Goal: Check status: Check status

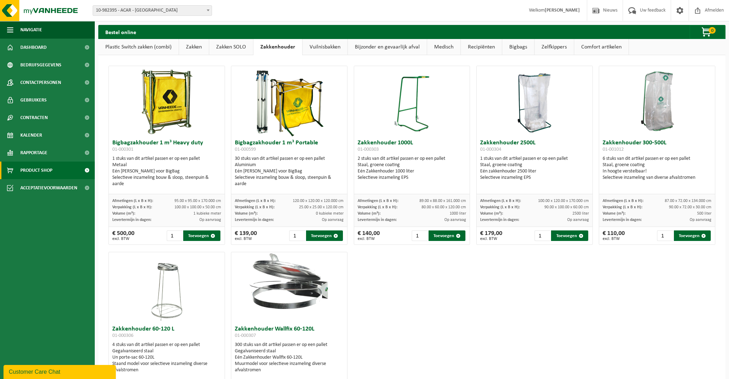
click at [136, 13] on span "10-982395 - ACAR - [GEOGRAPHIC_DATA]" at bounding box center [152, 11] width 119 height 10
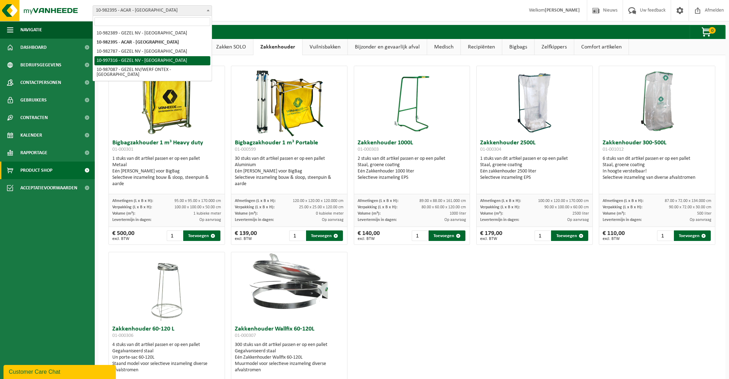
select select "173335"
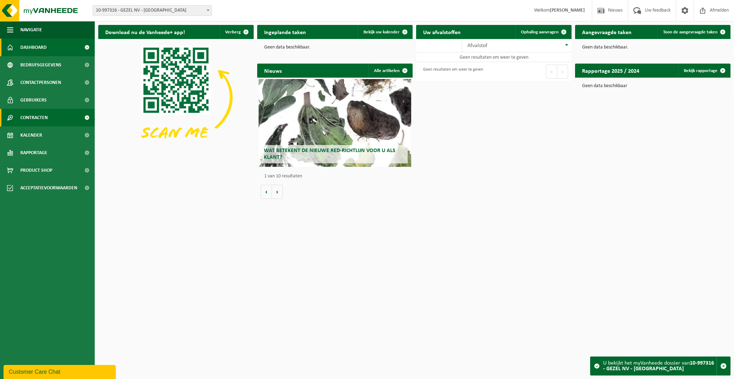
click at [44, 118] on span "Contracten" at bounding box center [33, 118] width 27 height 18
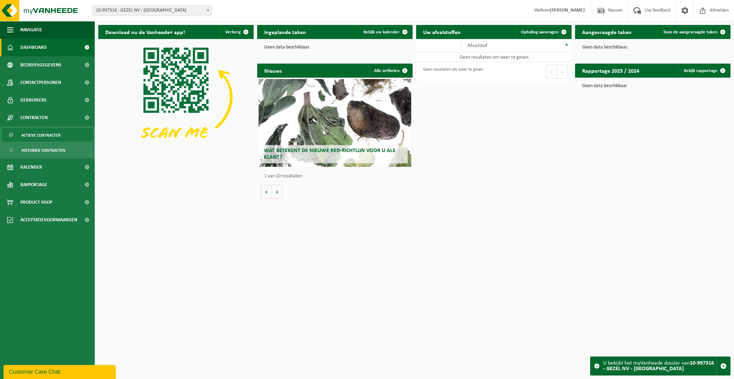
click at [47, 132] on span "Actieve contracten" at bounding box center [40, 134] width 39 height 13
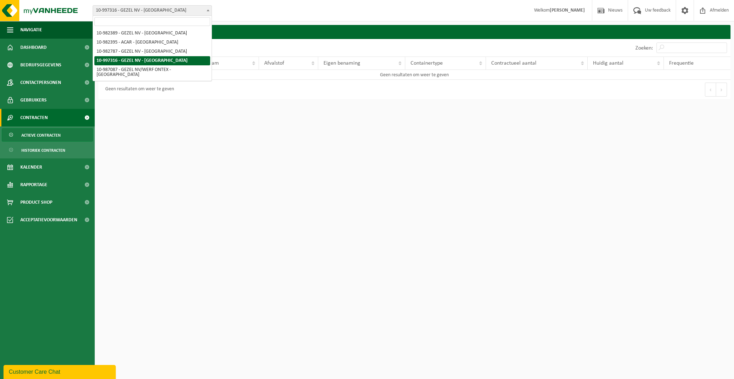
click at [165, 10] on span "10-997316 - GEZEL NV - [GEOGRAPHIC_DATA]" at bounding box center [152, 11] width 119 height 10
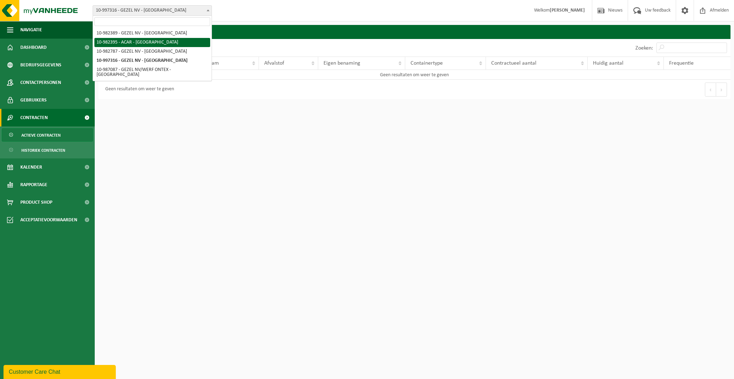
select select "162558"
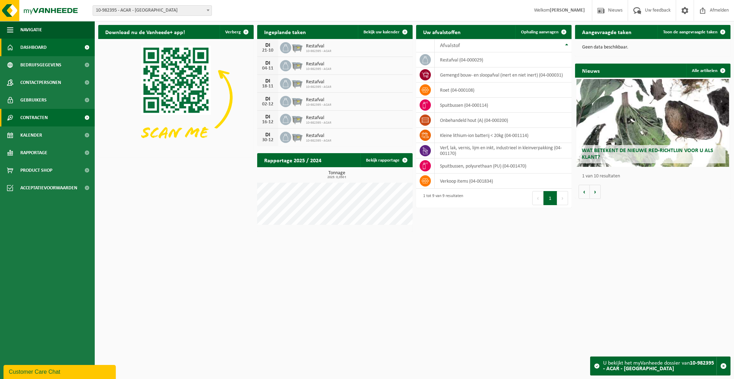
click at [74, 119] on link "Contracten" at bounding box center [47, 118] width 95 height 18
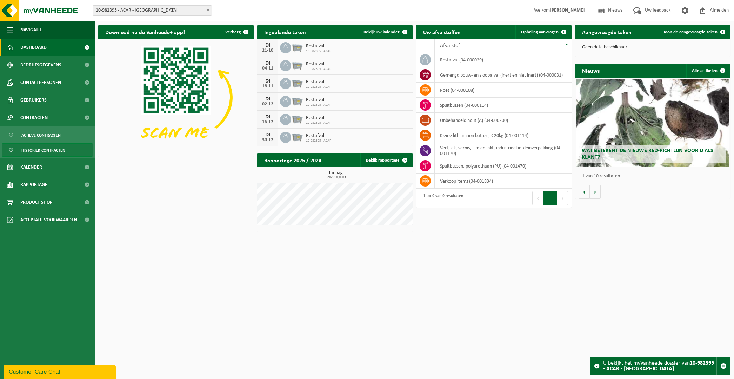
click at [60, 149] on span "Historiek contracten" at bounding box center [43, 150] width 44 height 13
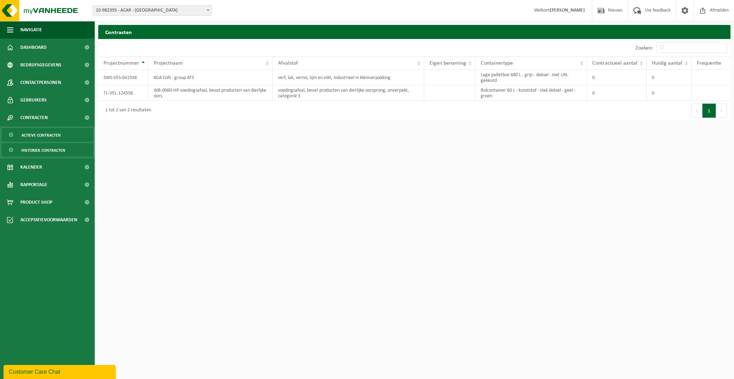
click at [31, 134] on span "Actieve contracten" at bounding box center [40, 134] width 39 height 13
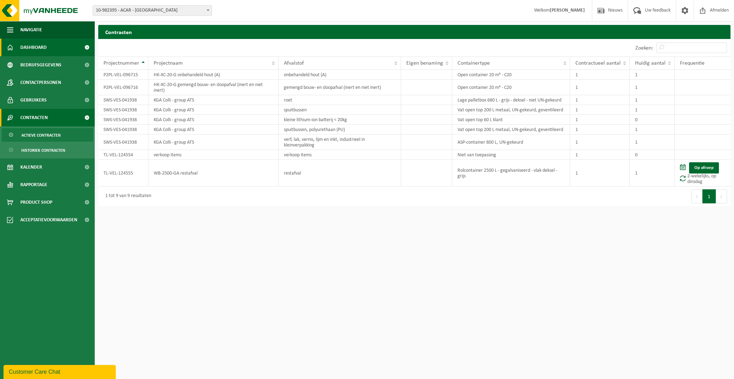
click at [35, 48] on span "Dashboard" at bounding box center [33, 48] width 26 height 18
